Goal: Navigation & Orientation: Find specific page/section

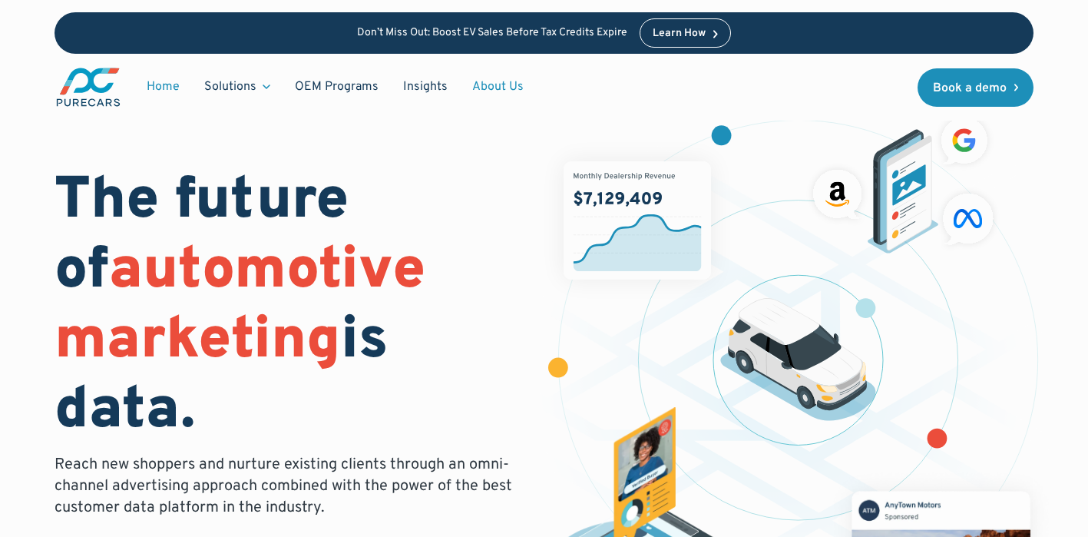
click at [499, 84] on link "About Us" at bounding box center [498, 86] width 76 height 29
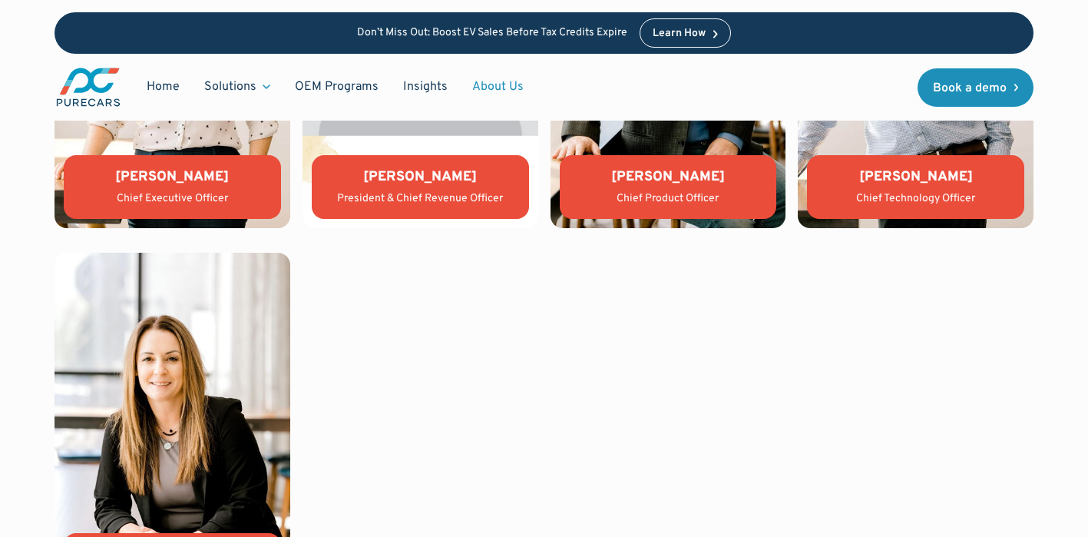
scroll to position [3282, 0]
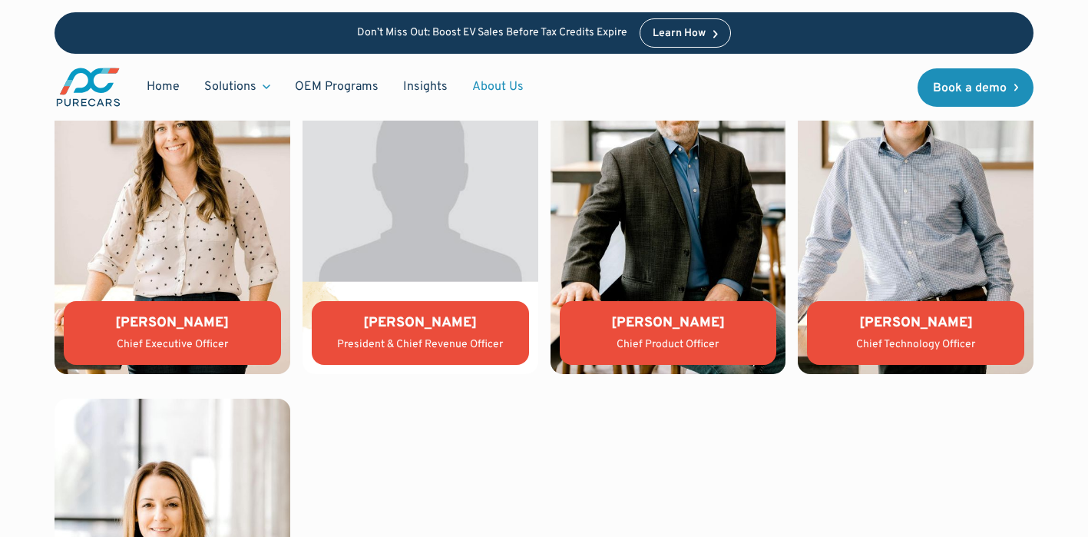
scroll to position [3267, 0]
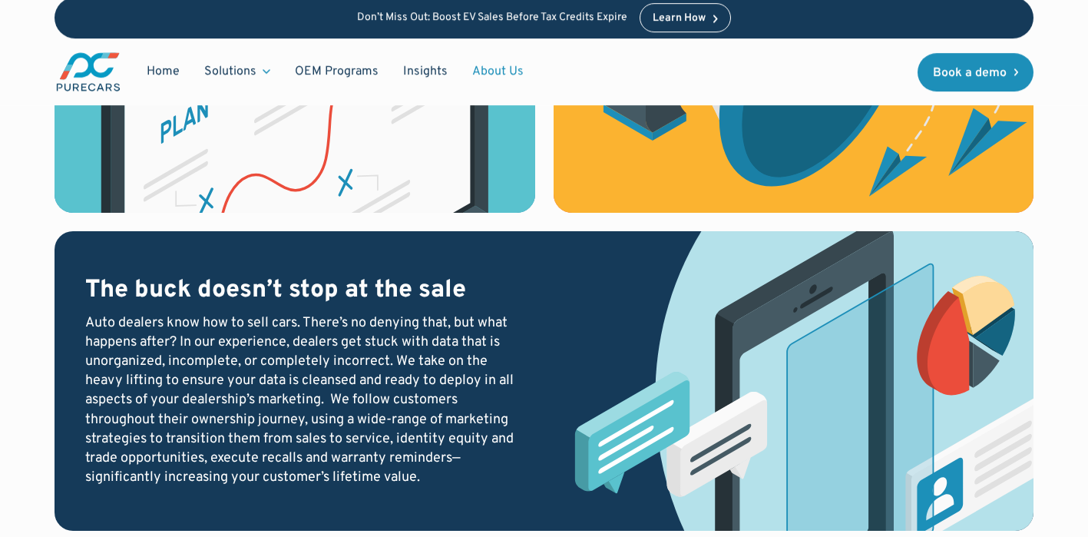
scroll to position [1971, 0]
